Goal: Information Seeking & Learning: Compare options

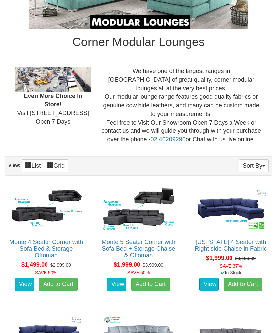
scroll to position [173, 0]
click at [23, 247] on link "Monte 4 Seater Corner with Sofa Bed & Storage Ottoman" at bounding box center [46, 249] width 74 height 20
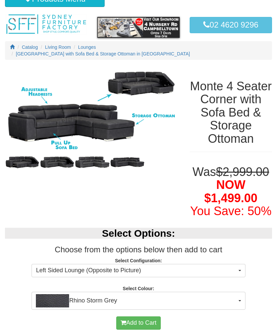
click at [38, 123] on img at bounding box center [92, 110] width 175 height 87
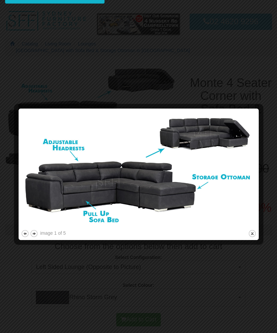
scroll to position [31, 0]
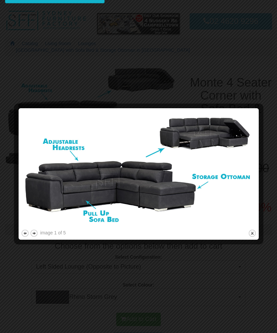
click at [90, 69] on div at bounding box center [138, 166] width 277 height 333
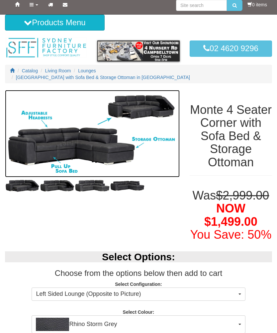
scroll to position [0, 0]
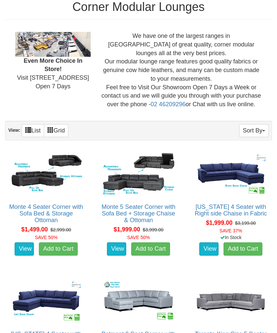
scroll to position [202, 0]
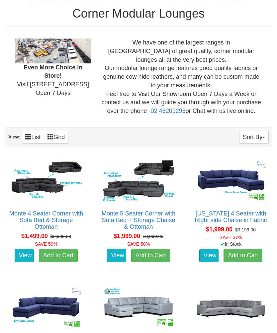
click at [126, 210] on link "Monte 5 Seater Corner with Sofa Bed + Storage Chaise & Ottoman" at bounding box center [139, 220] width 74 height 20
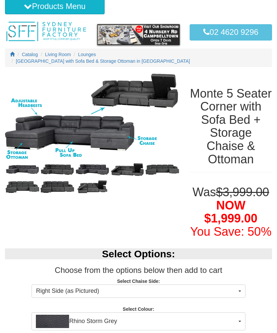
scroll to position [22, 0]
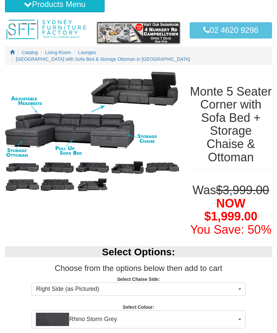
click at [40, 116] on img at bounding box center [92, 115] width 175 height 87
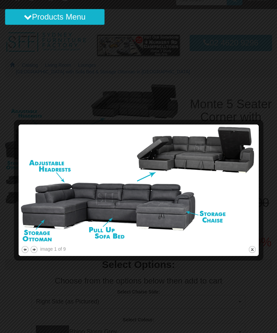
scroll to position [0, 0]
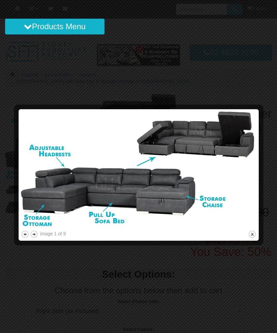
click at [37, 234] on button "next" at bounding box center [34, 234] width 8 height 8
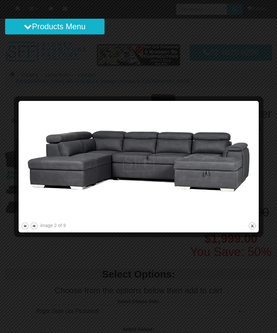
click at [35, 227] on button "next" at bounding box center [34, 226] width 8 height 8
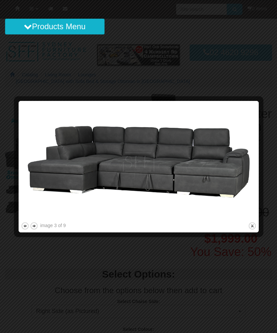
click at [21, 222] on button "previous" at bounding box center [25, 226] width 8 height 8
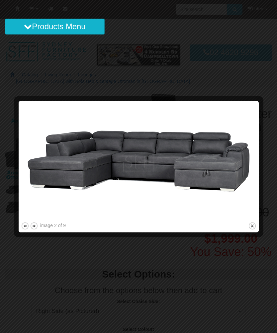
click at [36, 229] on button "next" at bounding box center [34, 226] width 8 height 8
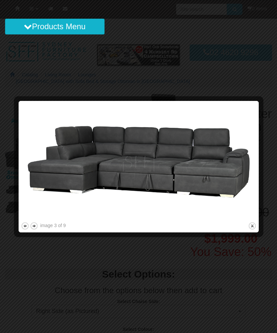
click at [36, 228] on button "next" at bounding box center [34, 226] width 8 height 8
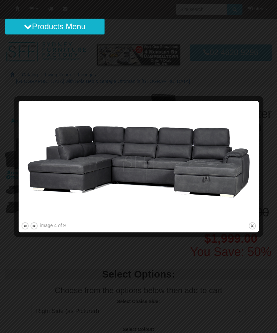
click at [21, 227] on button "previous" at bounding box center [25, 226] width 8 height 8
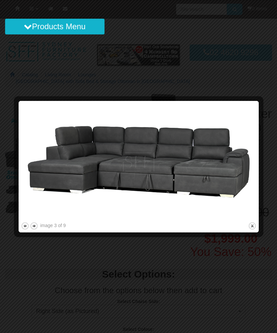
click at [37, 227] on button "next" at bounding box center [34, 226] width 8 height 8
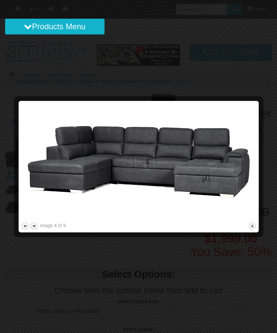
click at [38, 229] on button "next" at bounding box center [34, 226] width 8 height 8
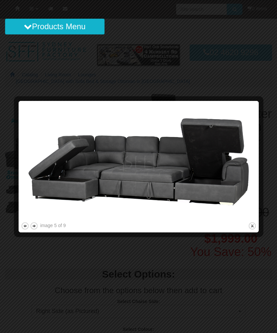
click at [23, 225] on button "previous" at bounding box center [25, 226] width 8 height 8
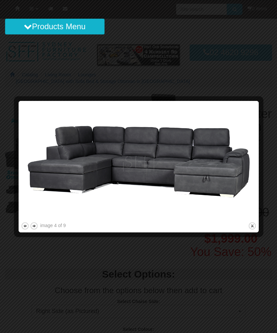
click at [22, 225] on button "previous" at bounding box center [25, 226] width 8 height 8
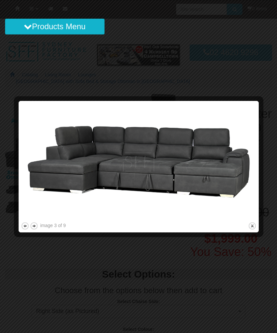
click at [37, 227] on button "next" at bounding box center [34, 226] width 8 height 8
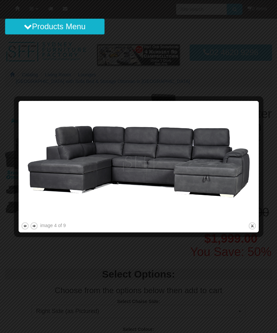
click at [22, 225] on button "previous" at bounding box center [25, 226] width 8 height 8
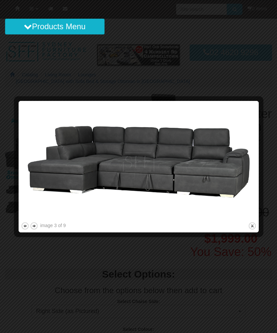
click at [34, 229] on button "next" at bounding box center [34, 226] width 8 height 8
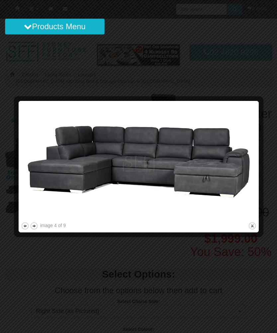
click at [35, 226] on button "next" at bounding box center [34, 226] width 8 height 8
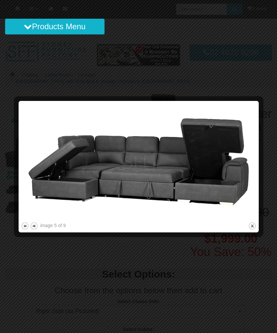
click at [24, 225] on button "previous" at bounding box center [25, 226] width 8 height 8
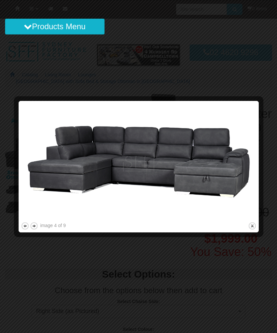
click at [21, 226] on button "previous" at bounding box center [25, 226] width 8 height 8
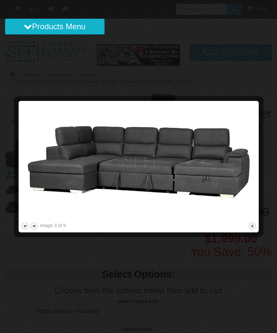
click at [21, 226] on button "previous" at bounding box center [25, 226] width 8 height 8
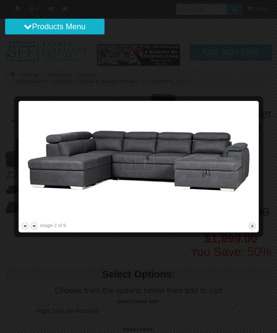
click at [34, 226] on button "next" at bounding box center [34, 226] width 8 height 8
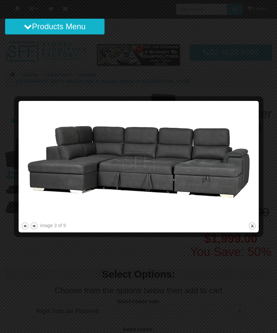
click at [35, 229] on button "next" at bounding box center [34, 226] width 8 height 8
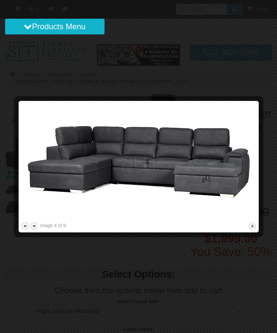
click at [35, 228] on button "next" at bounding box center [34, 226] width 8 height 8
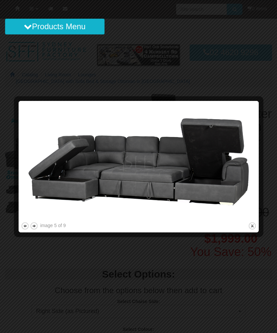
click at [33, 230] on button "next" at bounding box center [34, 226] width 8 height 8
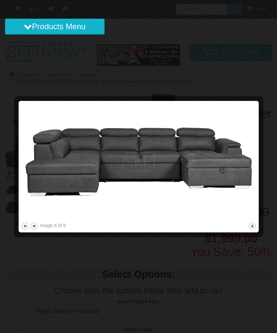
click at [45, 230] on div "image 6 of 9 previous next close" at bounding box center [139, 166] width 236 height 127
click at [38, 226] on button "next" at bounding box center [34, 226] width 8 height 8
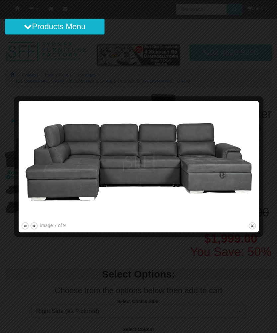
click at [34, 228] on button "next" at bounding box center [34, 226] width 8 height 8
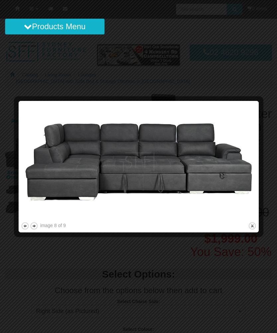
click at [37, 226] on button "next" at bounding box center [34, 226] width 8 height 8
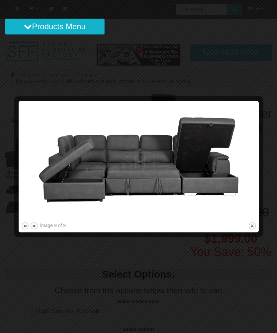
click at [23, 225] on button "previous" at bounding box center [25, 226] width 8 height 8
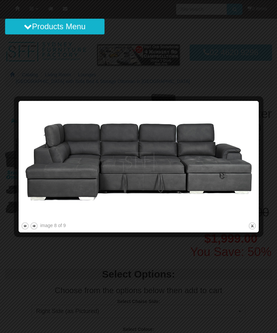
click at [34, 222] on button "next" at bounding box center [34, 226] width 8 height 8
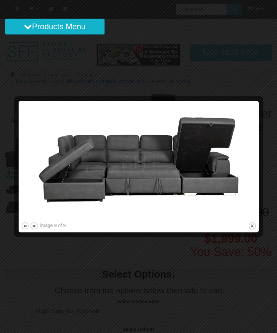
click at [8, 162] on div at bounding box center [138, 166] width 277 height 333
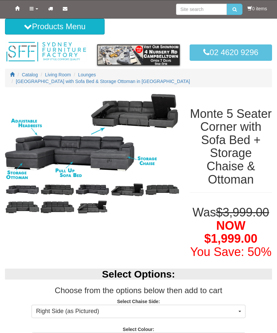
click at [27, 77] on span "Catalog" at bounding box center [30, 74] width 16 height 5
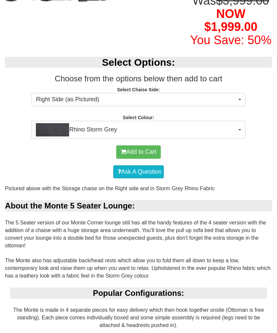
scroll to position [212, 0]
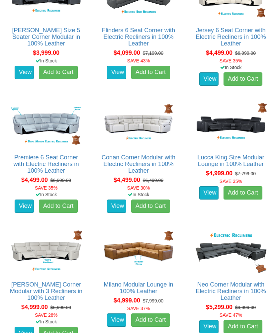
scroll to position [1403, 0]
